Goal: Information Seeking & Learning: Learn about a topic

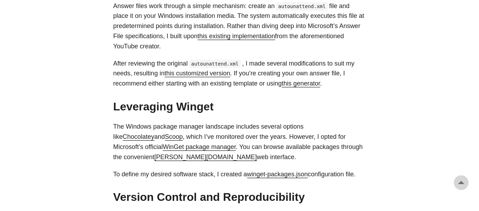
scroll to position [561, 0]
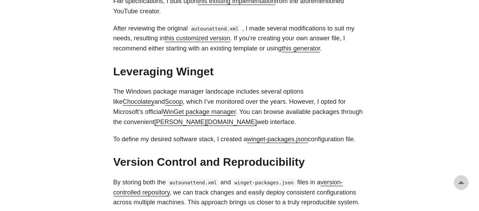
click at [154, 98] on link "Chocolatey" at bounding box center [139, 101] width 32 height 7
drag, startPoint x: 335, startPoint y: 93, endPoint x: 58, endPoint y: 99, distance: 277.2
click at [58, 99] on body "[PERSON_NAME] Home About Posts Tags Archive Resume" at bounding box center [239, 79] width 479 height 1281
drag, startPoint x: 312, startPoint y: 85, endPoint x: 342, endPoint y: 92, distance: 31.4
click at [342, 92] on div "Background # As part of my exploration into reproducible systems, inspired by m…" at bounding box center [239, 122] width 253 height 820
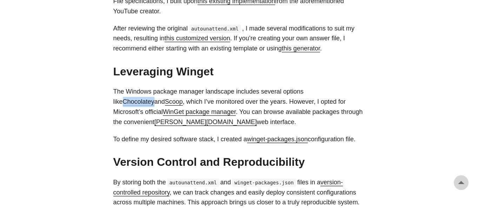
copy link "Chocolatey"
click at [92, 82] on body "[PERSON_NAME] Home About Posts Tags Archive Resume" at bounding box center [239, 79] width 479 height 1281
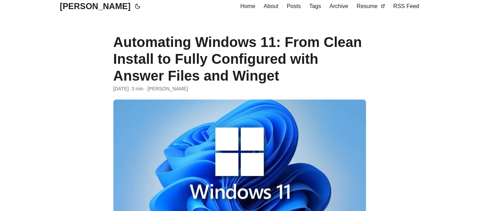
scroll to position [0, 0]
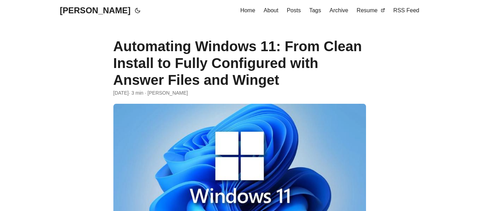
click at [255, 12] on span "Home" at bounding box center [247, 10] width 15 height 6
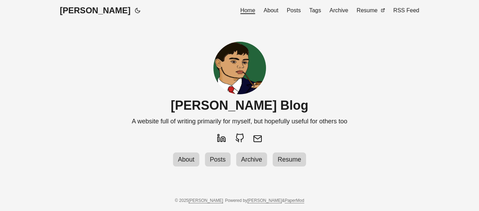
click at [219, 162] on span "Posts" at bounding box center [217, 159] width 21 height 7
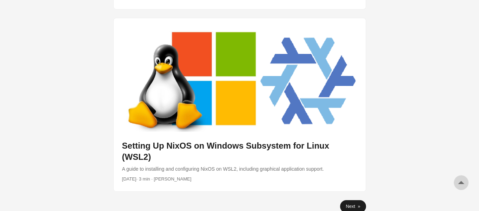
scroll to position [2104, 0]
